Goal: Information Seeking & Learning: Check status

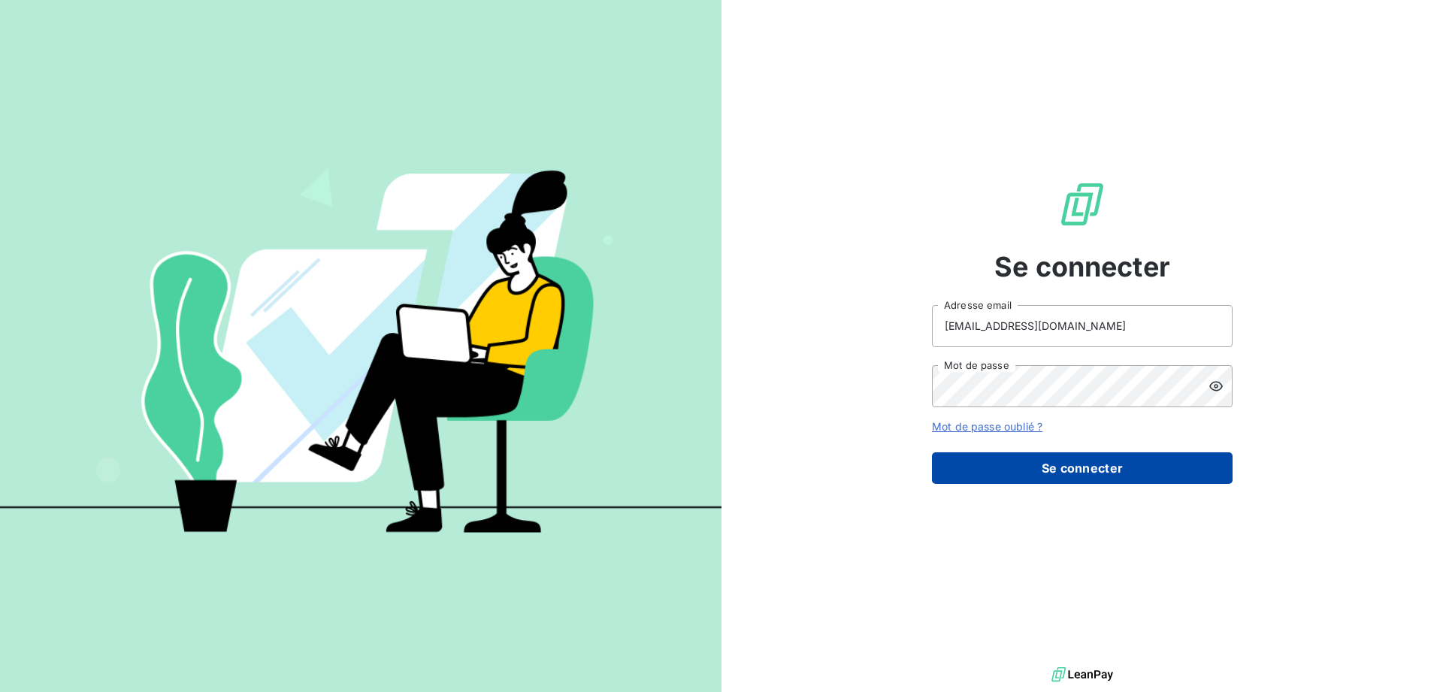
click at [1080, 471] on button "Se connecter" at bounding box center [1082, 469] width 301 height 32
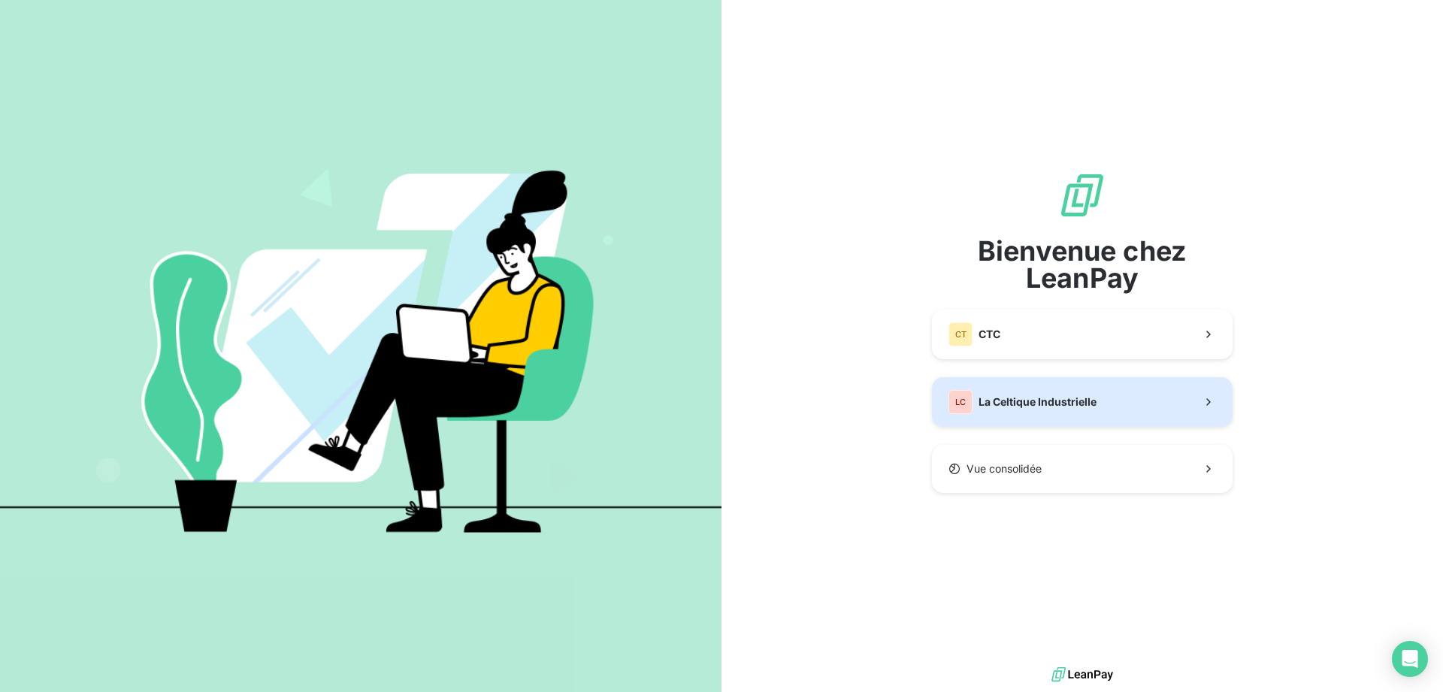
click at [1016, 408] on span "La Celtique Industrielle" at bounding box center [1038, 402] width 118 height 15
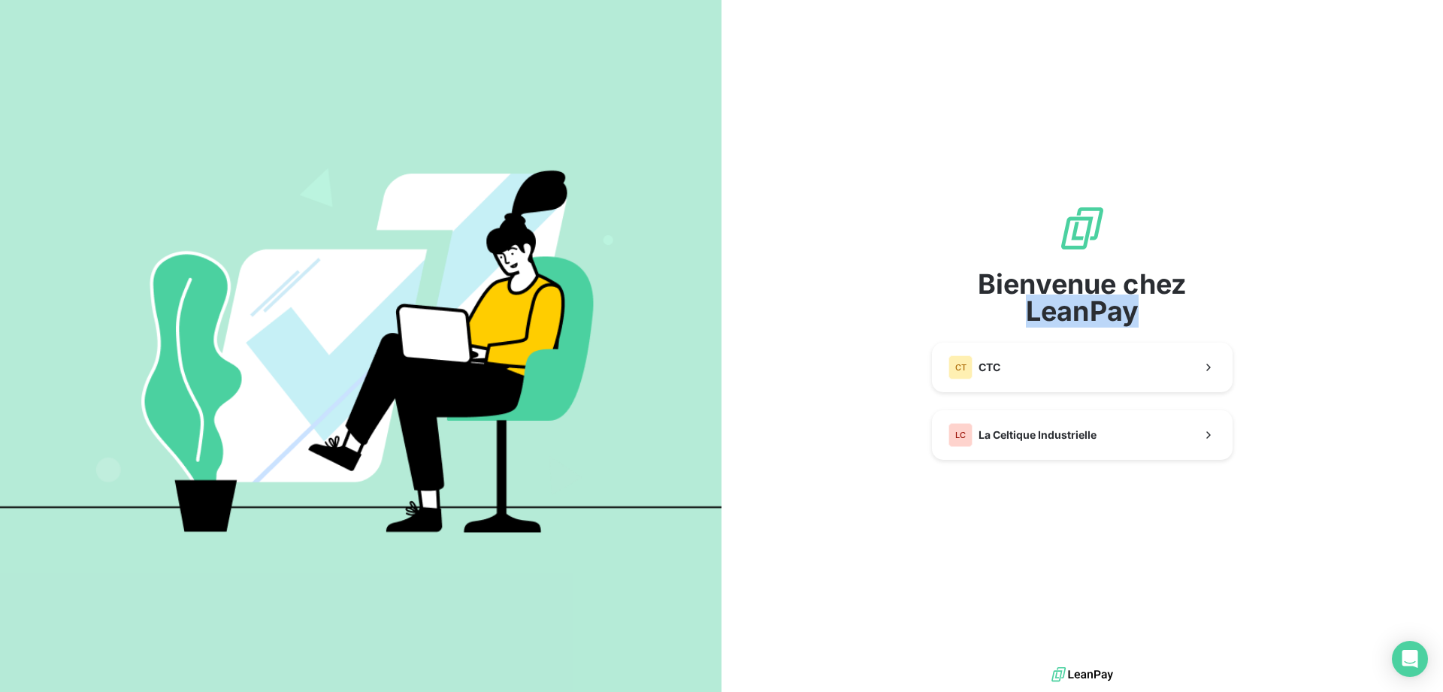
click at [1016, 408] on div "Bienvenue chez LeanPay CT CTC LC La Celtique Industrielle" at bounding box center [1082, 332] width 301 height 256
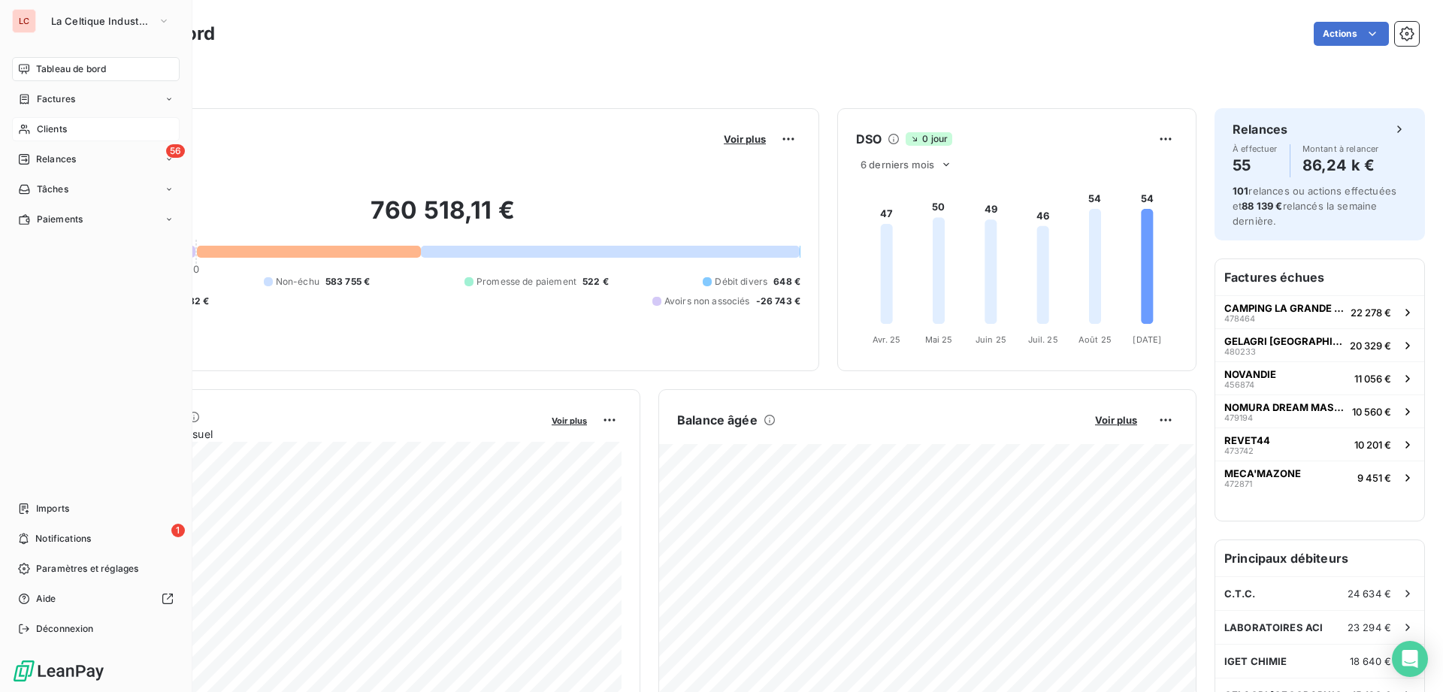
click at [50, 132] on span "Clients" at bounding box center [52, 130] width 30 height 14
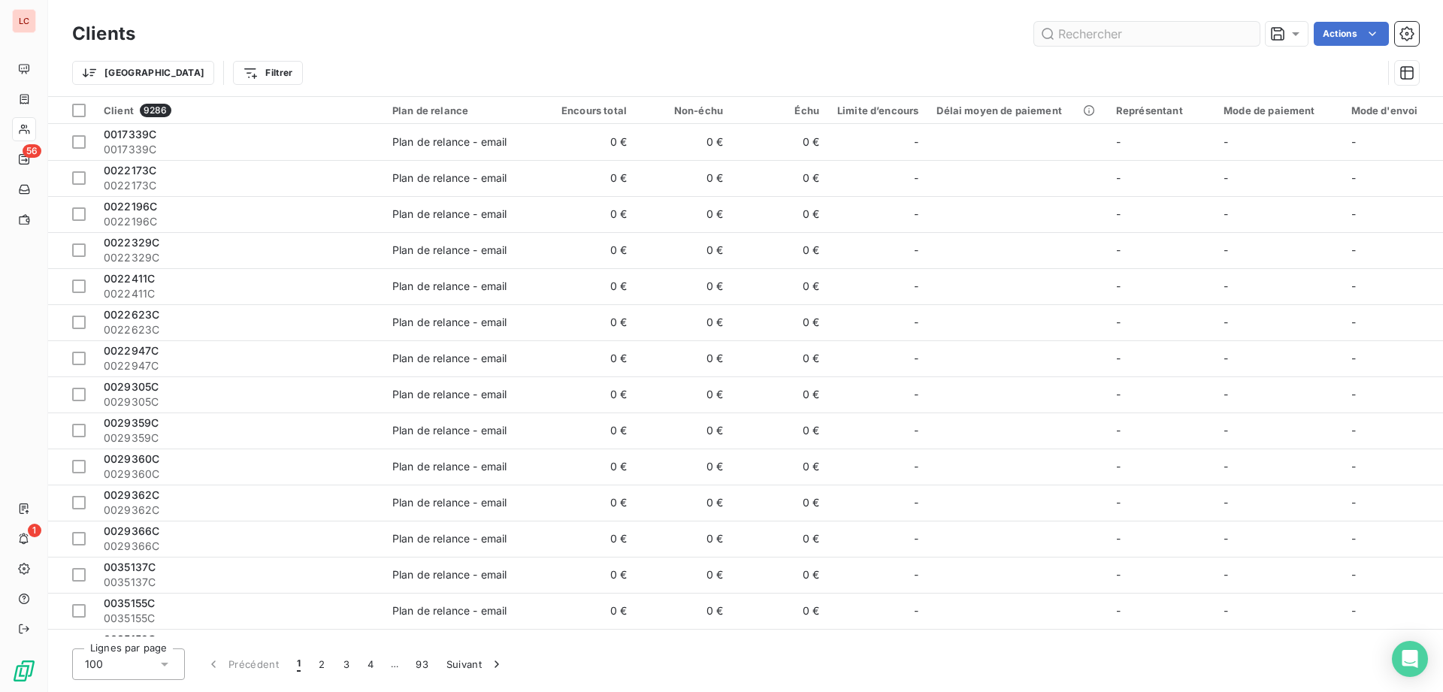
click at [1078, 30] on input "text" at bounding box center [1147, 34] width 226 height 24
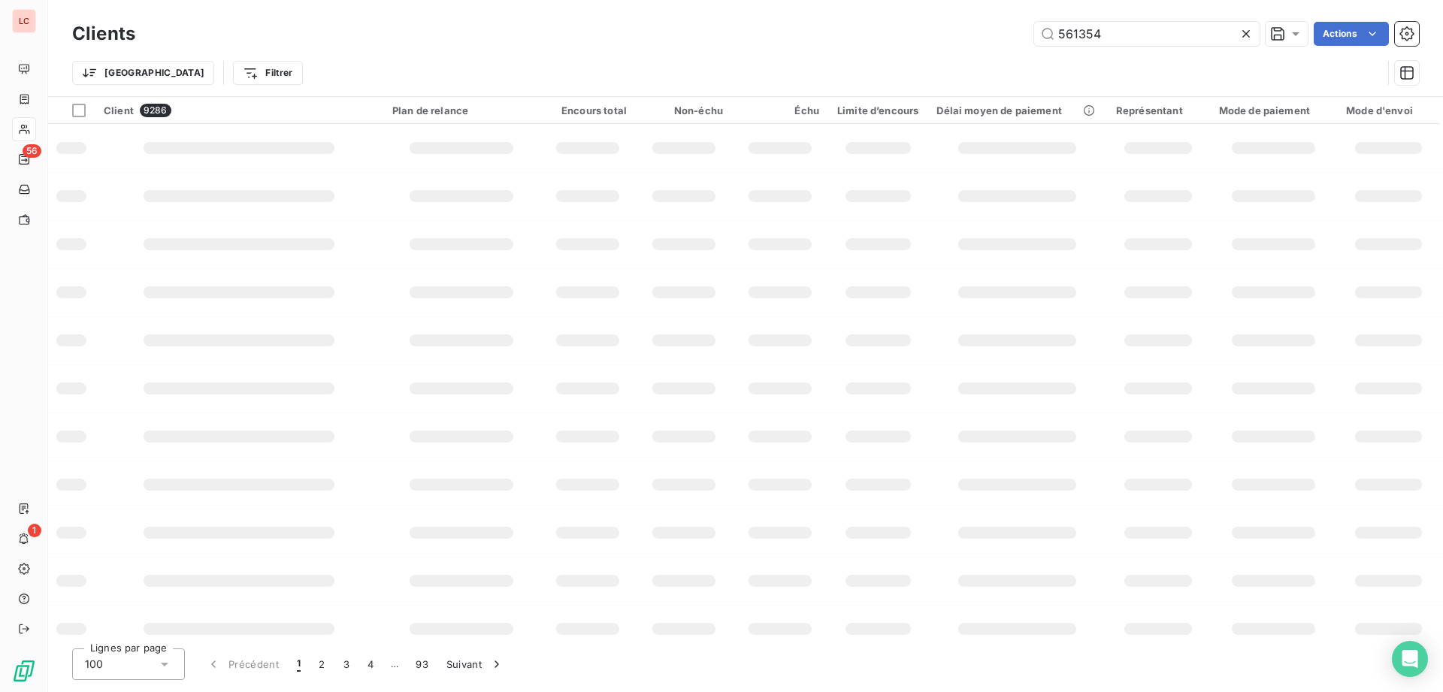
type input "561354"
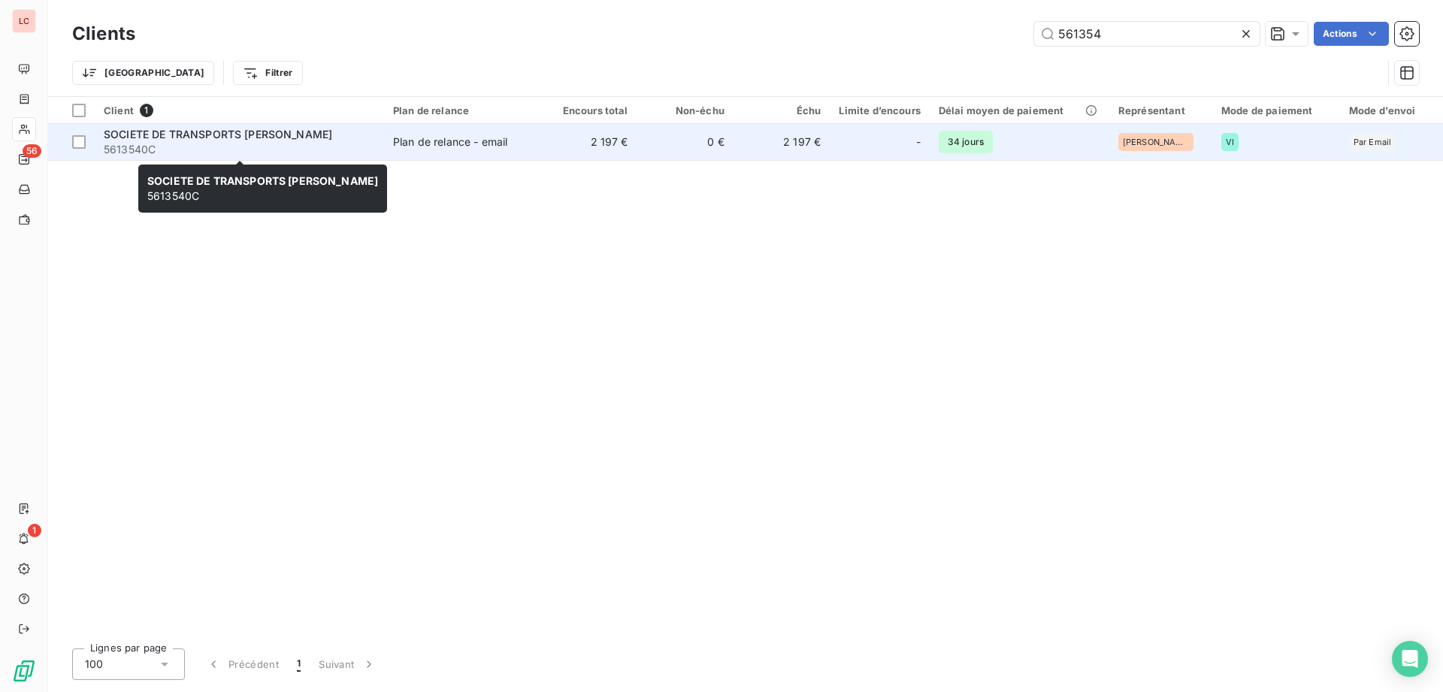
click at [222, 150] on span "5613540C" at bounding box center [239, 149] width 271 height 15
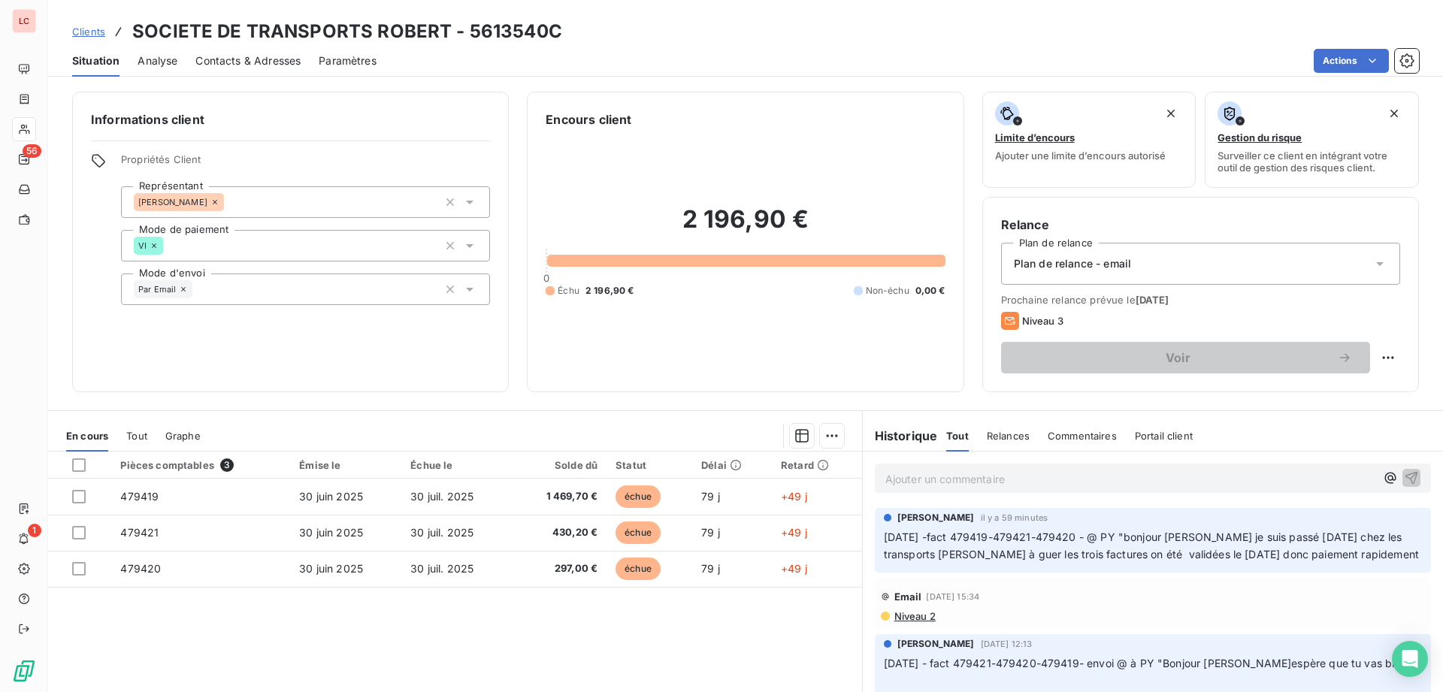
click at [958, 482] on p "Ajouter un commentaire ﻿" at bounding box center [1130, 479] width 490 height 19
drag, startPoint x: 952, startPoint y: 534, endPoint x: 1096, endPoint y: 533, distance: 144.3
click at [1096, 533] on span "[DATE] -fact 479419-479421-479420 - @ PY "bonjour [PERSON_NAME] je suis passé […" at bounding box center [1151, 544] width 535 height 30
copy span "fact 479419-479421-479420"
click at [976, 478] on p "[DATE] -" at bounding box center [1130, 478] width 490 height 17
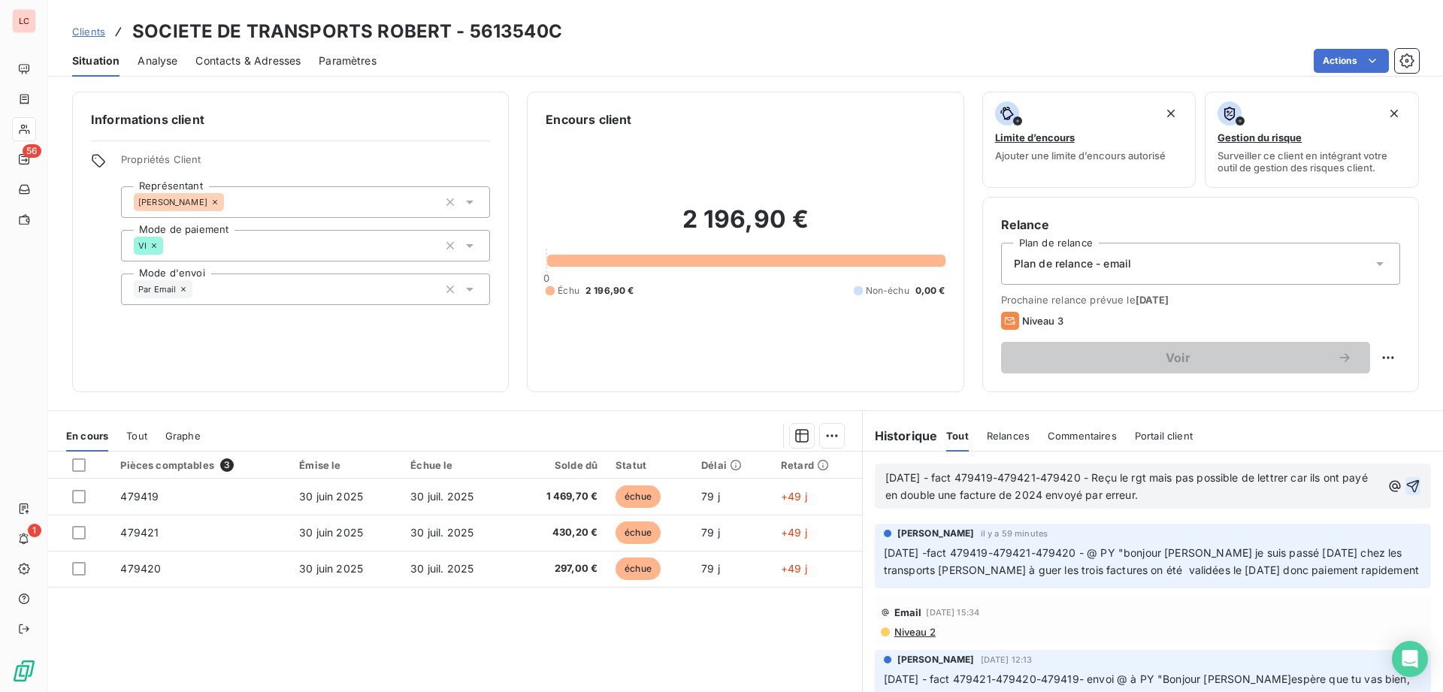
click at [1413, 483] on icon "button" at bounding box center [1413, 486] width 15 height 15
